Goal: Task Accomplishment & Management: Use online tool/utility

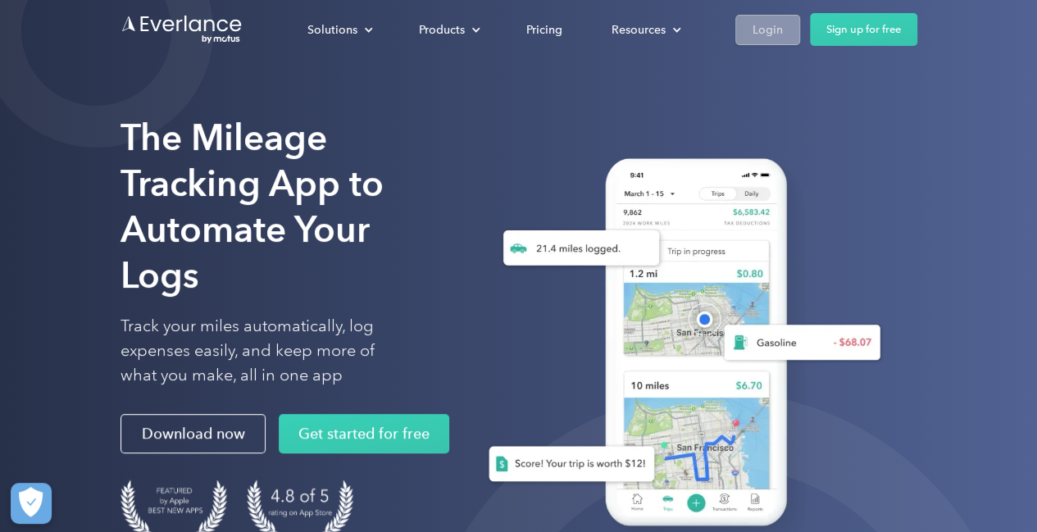
click at [771, 34] on div "Login" at bounding box center [768, 30] width 30 height 20
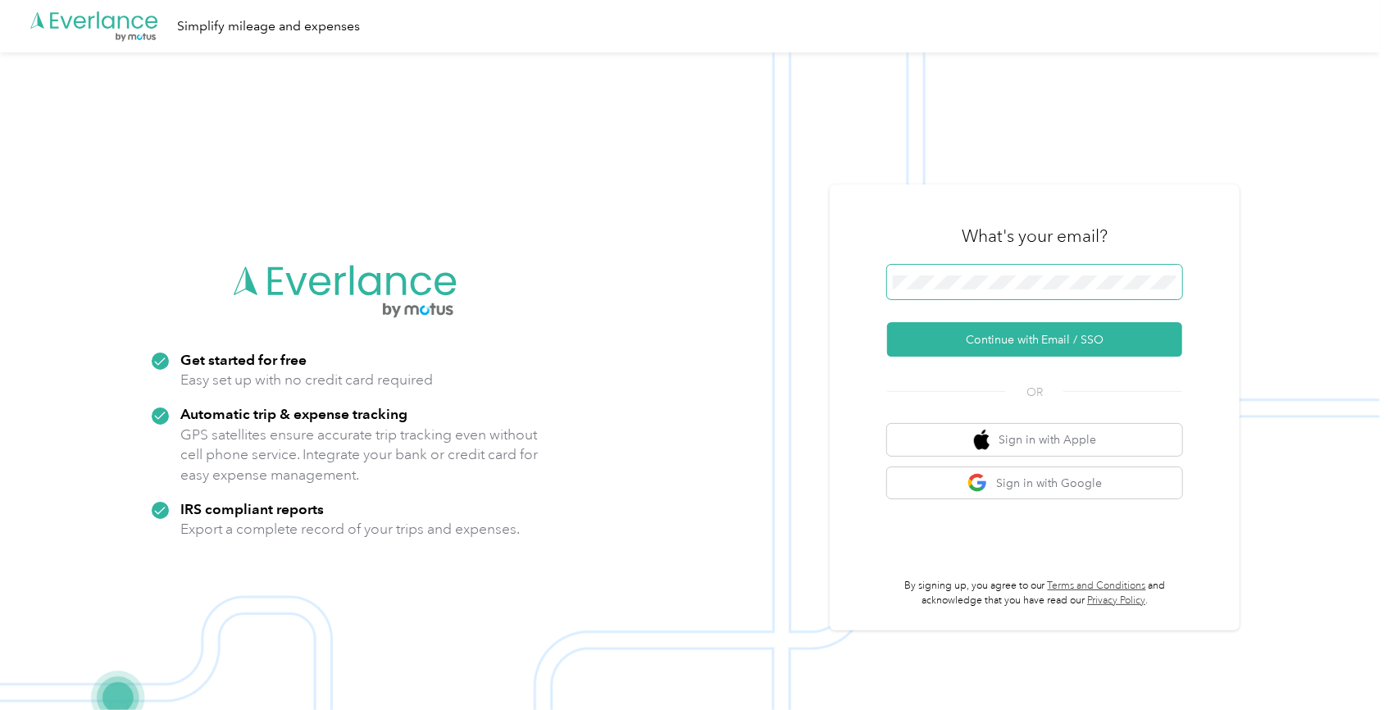
click at [915, 275] on span at bounding box center [1034, 282] width 295 height 34
click at [972, 273] on span at bounding box center [1034, 282] width 295 height 34
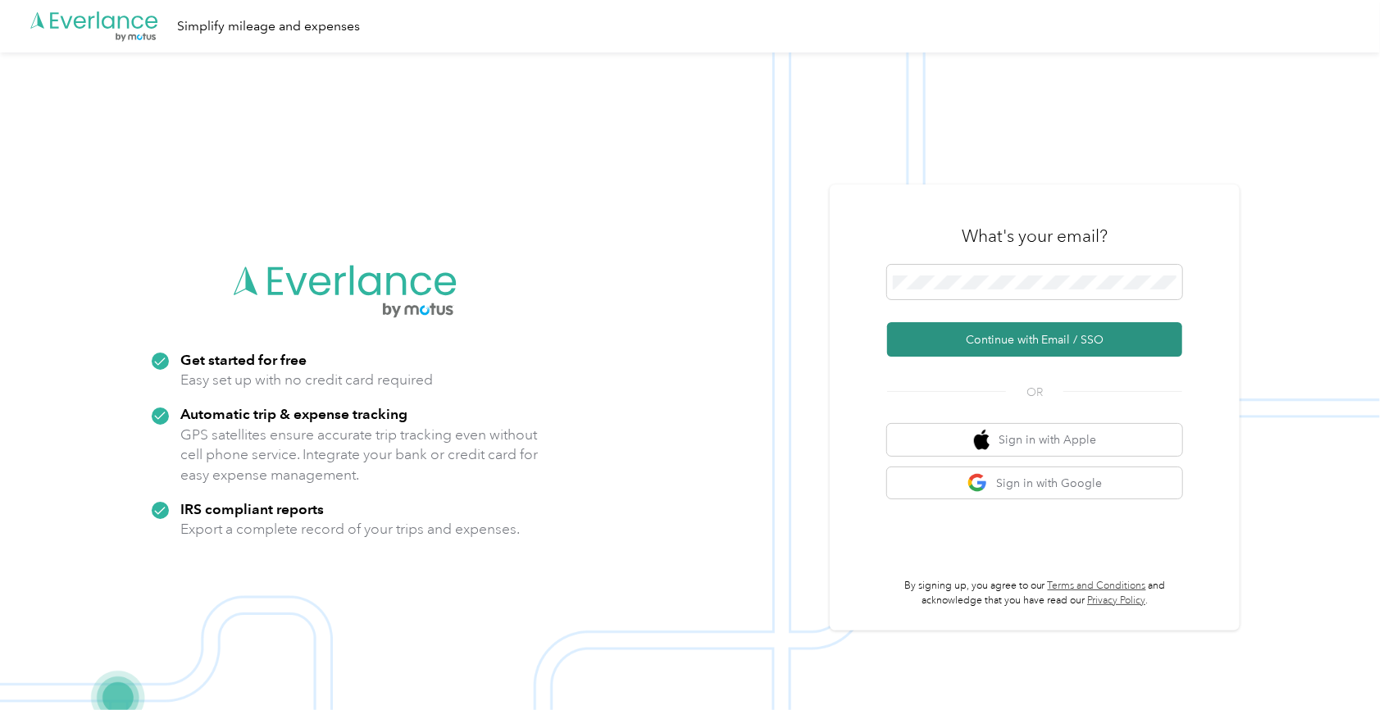
click at [1019, 336] on button "Continue with Email / SSO" at bounding box center [1034, 339] width 295 height 34
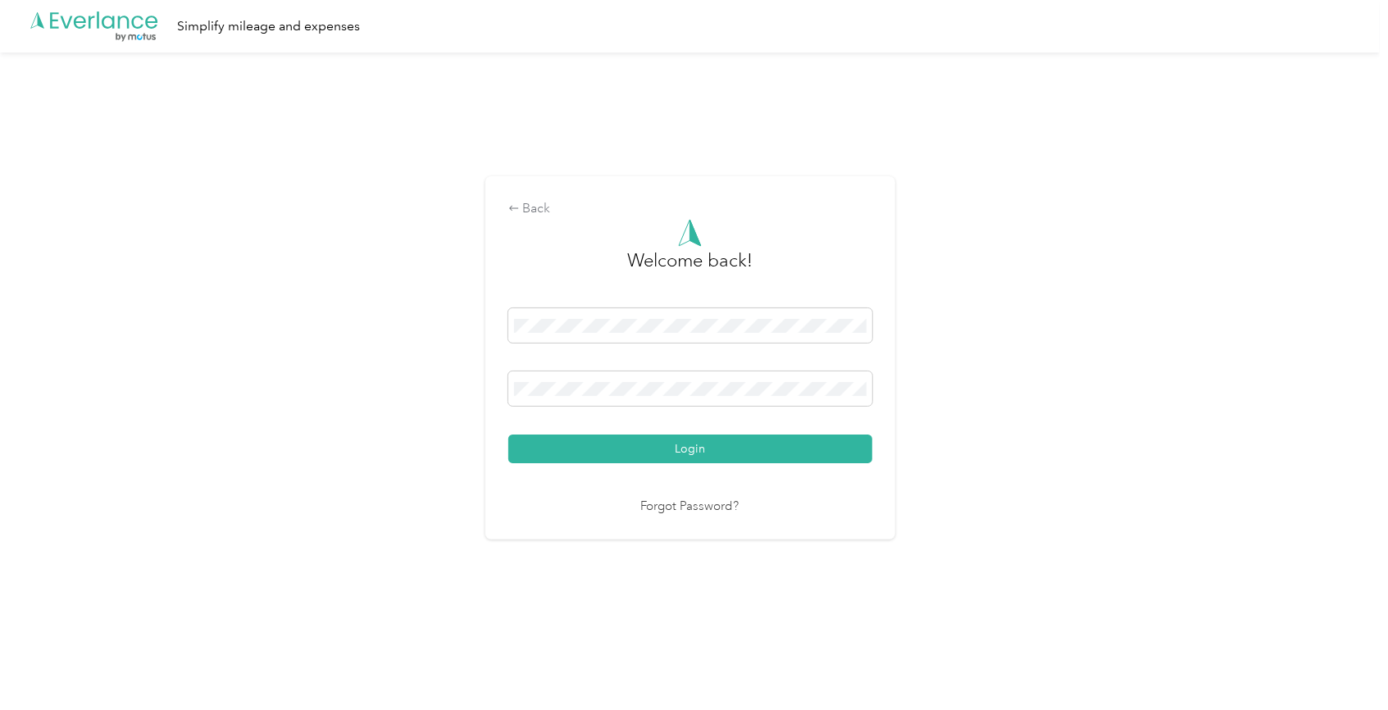
click at [508, 435] on button "Login" at bounding box center [690, 449] width 364 height 29
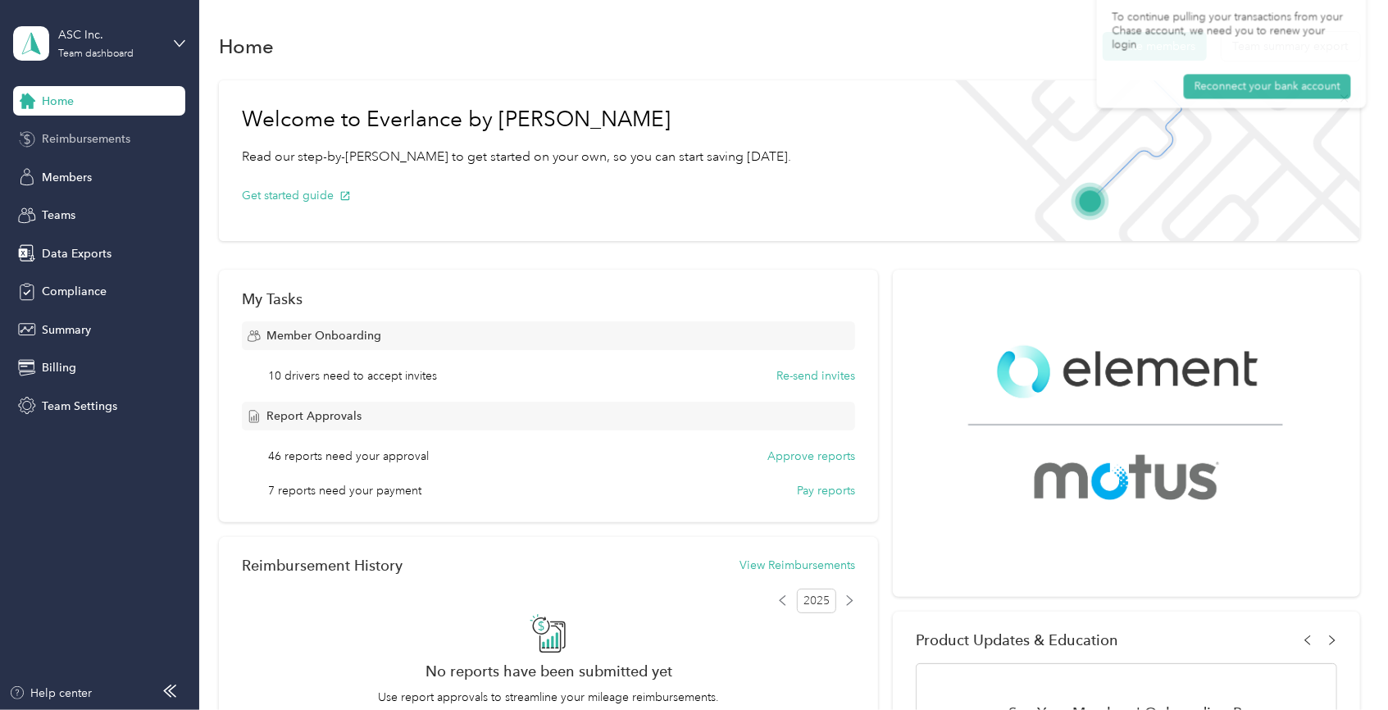
click at [94, 142] on span "Reimbursements" at bounding box center [86, 138] width 89 height 17
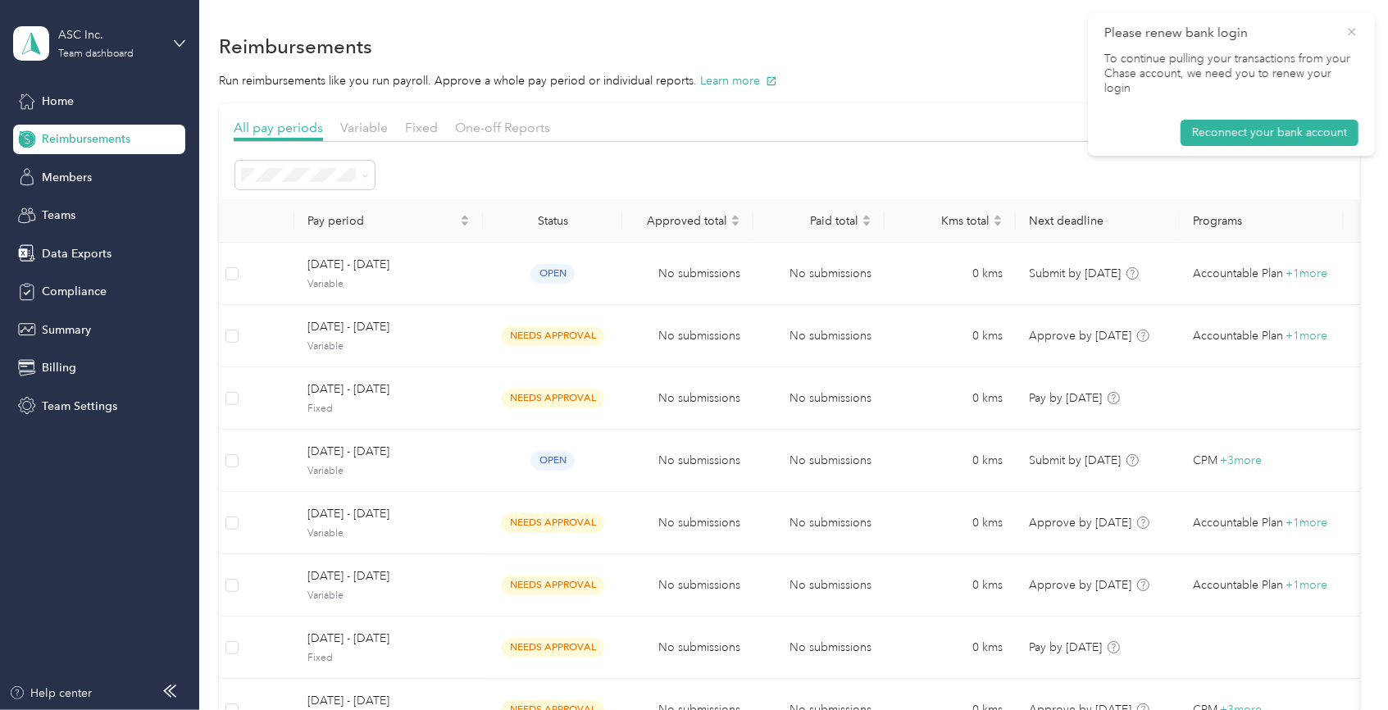
click at [1349, 30] on icon at bounding box center [1351, 32] width 13 height 15
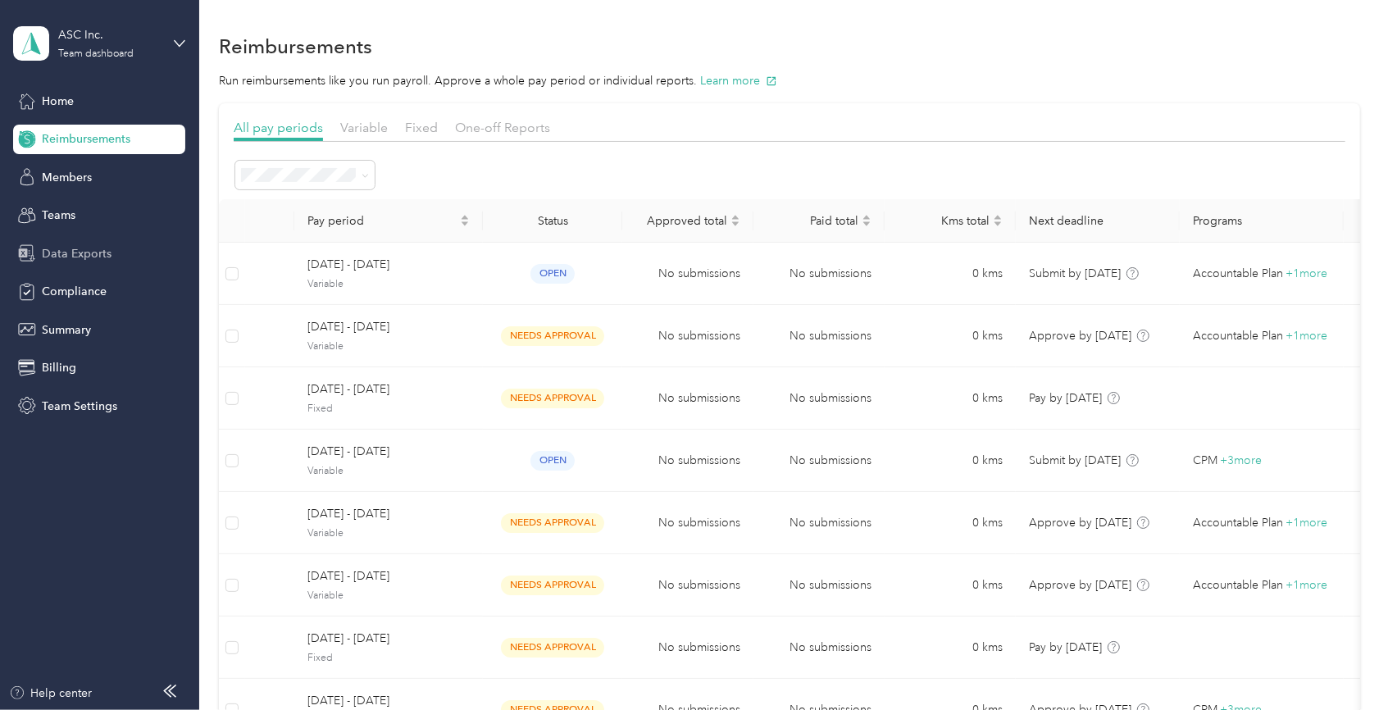
click at [76, 240] on div "Data Exports" at bounding box center [99, 254] width 172 height 30
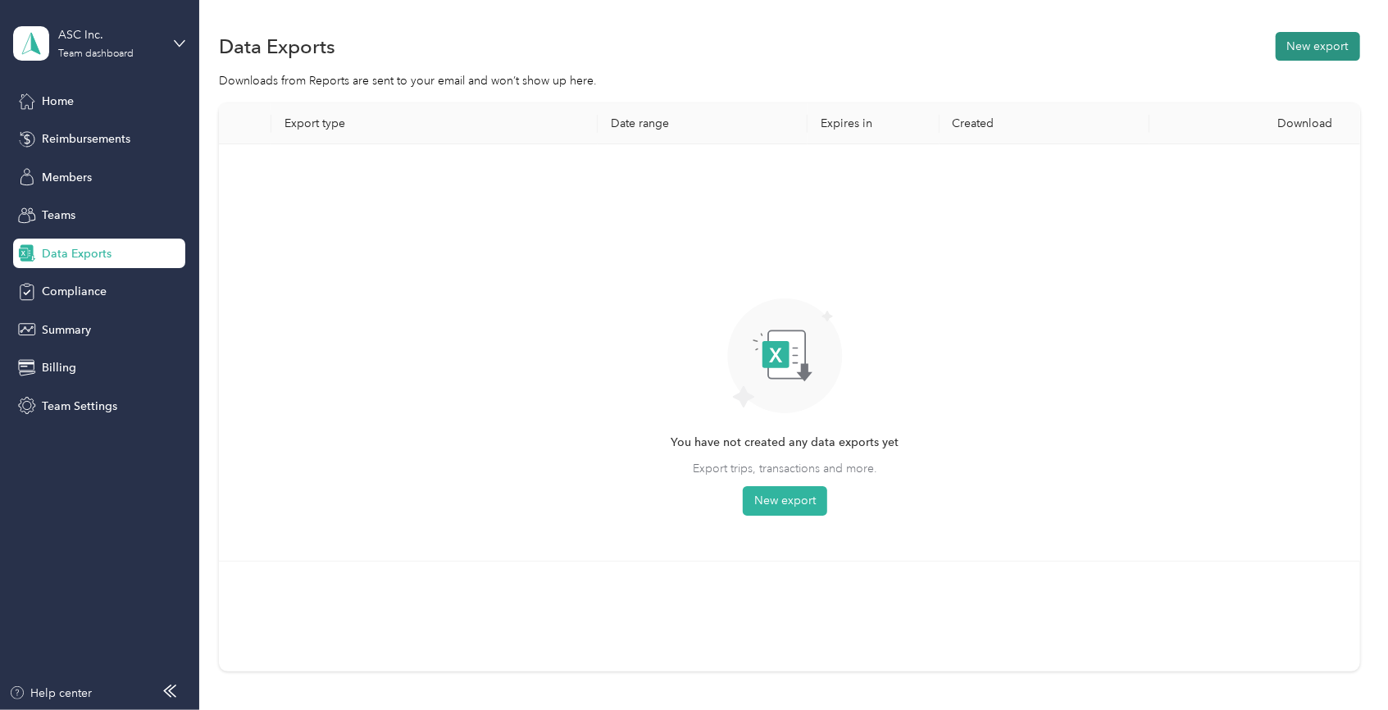
click at [1276, 39] on button "New export" at bounding box center [1318, 46] width 84 height 29
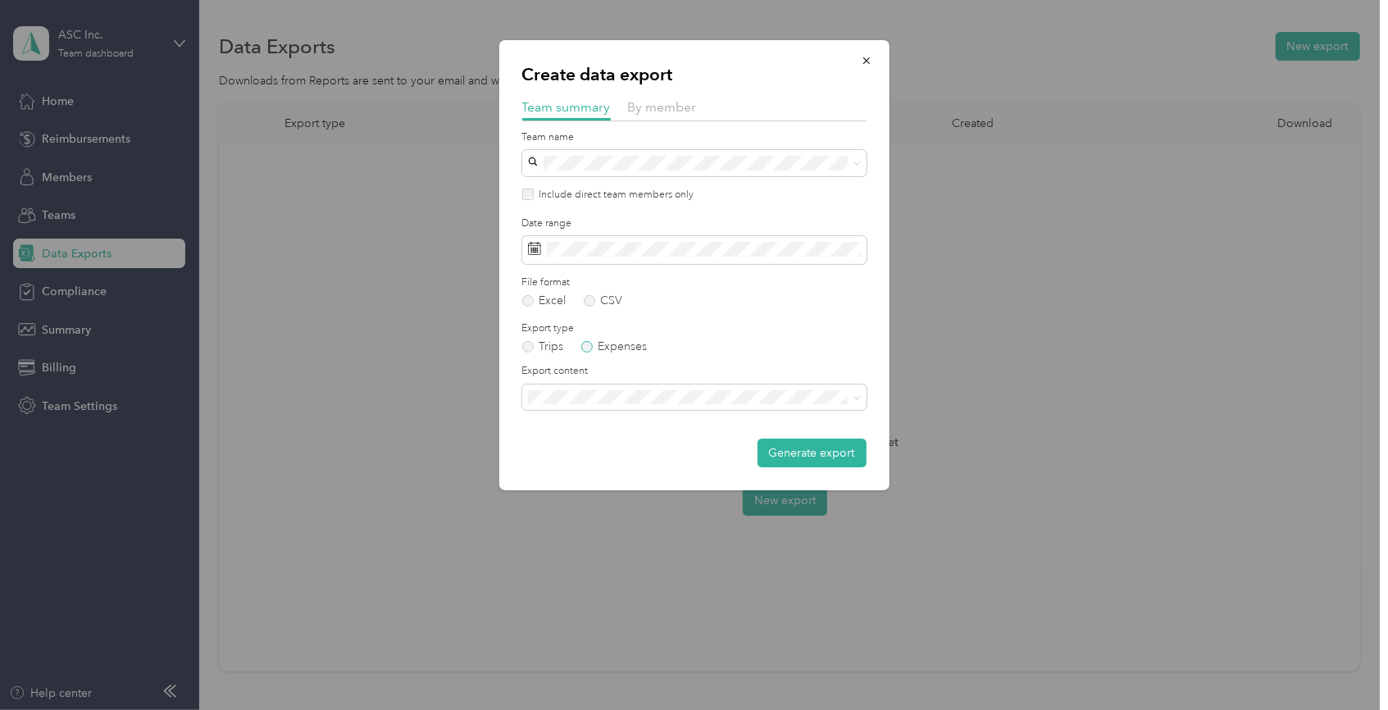
click at [594, 341] on label "Expenses" at bounding box center [614, 346] width 66 height 11
click at [683, 462] on li "Summary and full expenses list" at bounding box center [694, 454] width 344 height 29
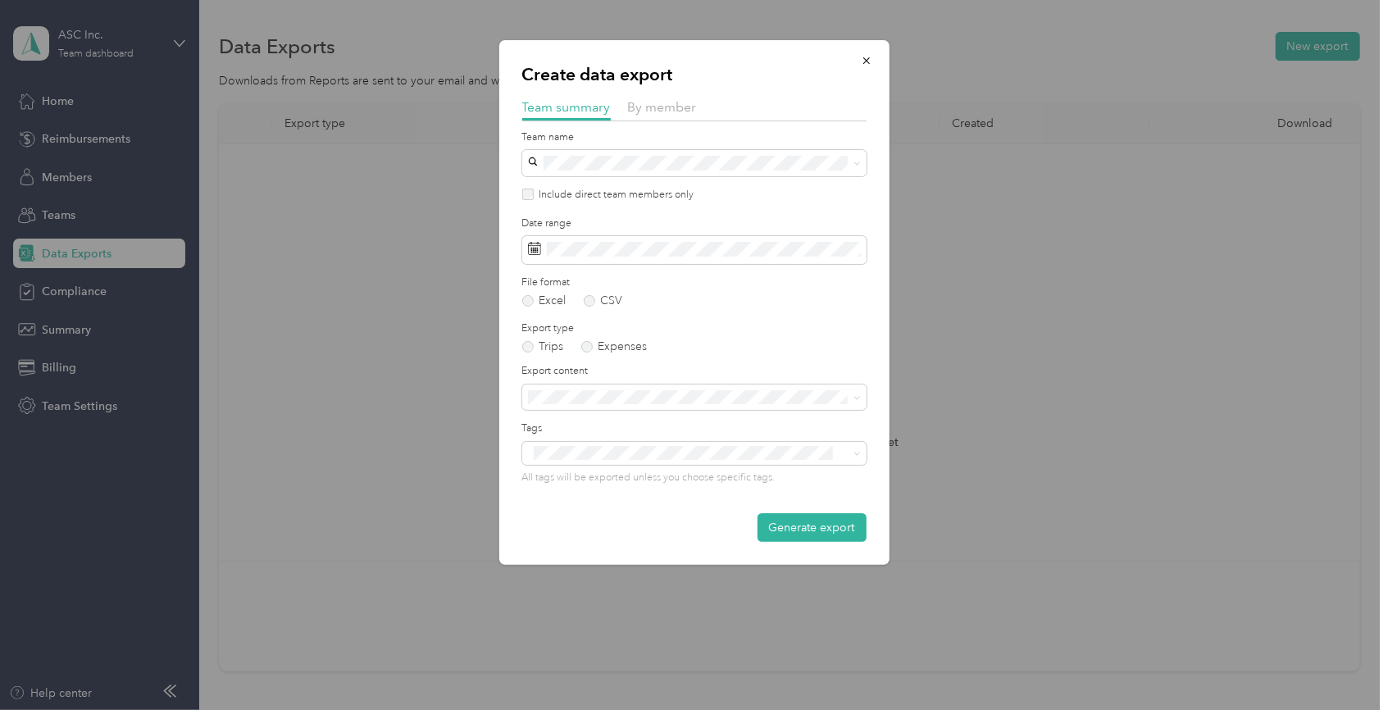
click at [1001, 244] on div "Create data export Team summary By member Team name Include direct team members…" at bounding box center [889, 305] width 390 height 530
